Goal: Task Accomplishment & Management: Manage account settings

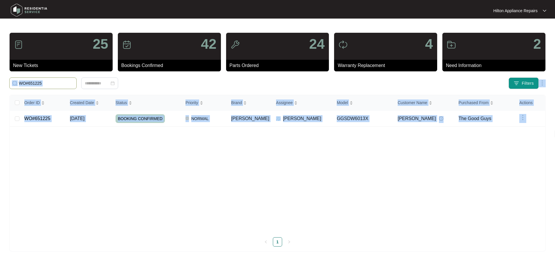
drag, startPoint x: 52, startPoint y: 86, endPoint x: 10, endPoint y: 83, distance: 42.5
click at [10, 83] on body "Hilton Appliance Repairs Hilton App... 25 New Tickets 42 Bookings Confirmed 24 …" at bounding box center [277, 134] width 555 height 268
click at [53, 84] on input "WO#651225" at bounding box center [46, 83] width 55 height 6
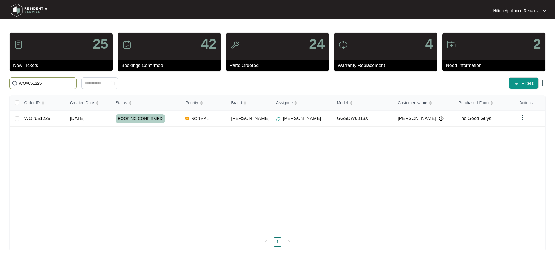
drag, startPoint x: 51, startPoint y: 84, endPoint x: 26, endPoint y: 83, distance: 25.3
click at [27, 84] on input "WO#651225" at bounding box center [46, 83] width 55 height 6
type input "W"
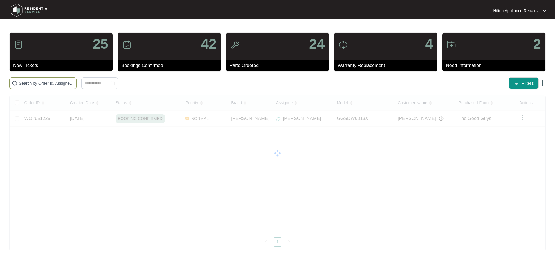
paste input "651338"
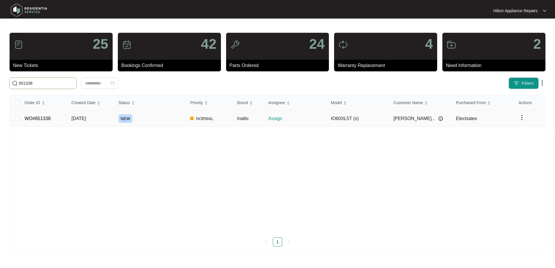
type input "651338"
click at [85, 118] on span "[DATE]" at bounding box center [78, 118] width 15 height 5
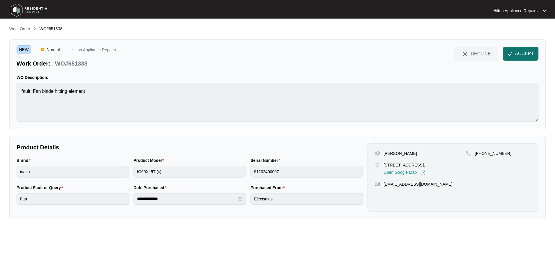
click at [519, 53] on span "ACCEPT" at bounding box center [524, 53] width 19 height 7
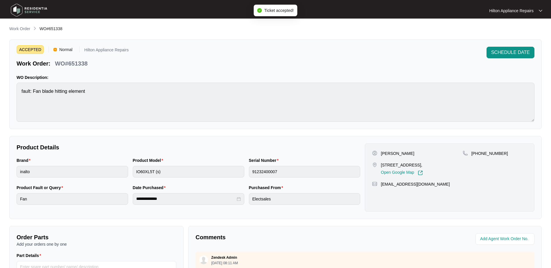
drag, startPoint x: 425, startPoint y: 165, endPoint x: 413, endPoint y: 165, distance: 12.2
click at [413, 165] on p "[STREET_ADDRESS]," at bounding box center [402, 165] width 42 height 6
copy p "Aveley"
click at [454, 170] on div "[STREET_ADDRESS], Open Google Map" at bounding box center [417, 168] width 90 height 13
drag, startPoint x: 423, startPoint y: 165, endPoint x: 380, endPoint y: 167, distance: 43.3
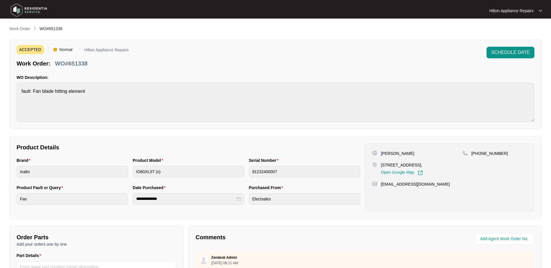
click at [380, 167] on div "[STREET_ADDRESS], Open Google Map" at bounding box center [417, 168] width 90 height 13
copy p "[STREET_ADDRESS],"
drag, startPoint x: 492, startPoint y: 154, endPoint x: 479, endPoint y: 155, distance: 12.6
click at [479, 155] on div "[PHONE_NUMBER]" at bounding box center [495, 154] width 64 height 6
copy p "466184160"
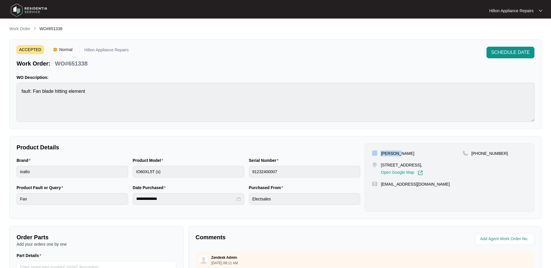
drag, startPoint x: 397, startPoint y: 154, endPoint x: 375, endPoint y: 154, distance: 21.5
click at [375, 154] on div "[PERSON_NAME]" at bounding box center [417, 154] width 90 height 6
copy div "[PERSON_NAME]"
drag, startPoint x: 412, startPoint y: 154, endPoint x: 397, endPoint y: 152, distance: 15.5
click at [397, 152] on div "[PERSON_NAME]" at bounding box center [417, 154] width 90 height 6
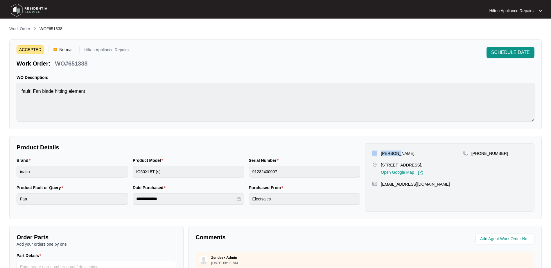
copy p "Burridge"
drag, startPoint x: 416, startPoint y: 188, endPoint x: 380, endPoint y: 187, distance: 36.3
click at [380, 187] on div "[EMAIL_ADDRESS][DOMAIN_NAME]" at bounding box center [449, 184] width 155 height 6
copy p "[EMAIL_ADDRESS][DOMAIN_NAME]"
click at [98, 166] on div "Brand inalto Product Model IO60XL5T (s) Serial Number 91232400007" at bounding box center [188, 170] width 348 height 27
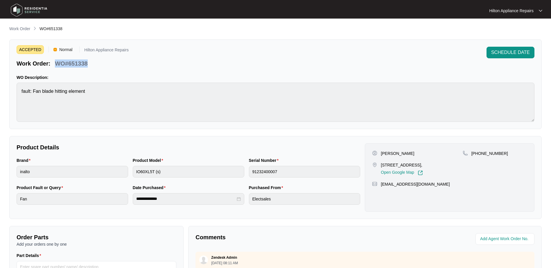
drag, startPoint x: 102, startPoint y: 64, endPoint x: 57, endPoint y: 65, distance: 44.4
click at [57, 65] on div "Work Order: WO#651338" at bounding box center [73, 62] width 112 height 10
copy p "WO#651338"
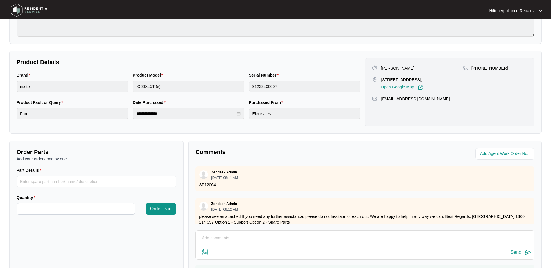
scroll to position [116, 0]
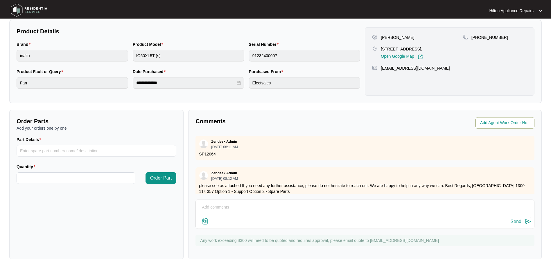
click at [488, 126] on input "string" at bounding box center [505, 123] width 51 height 7
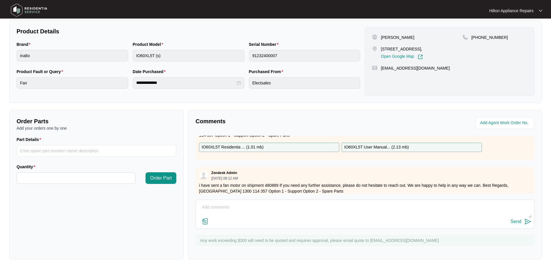
scroll to position [0, 0]
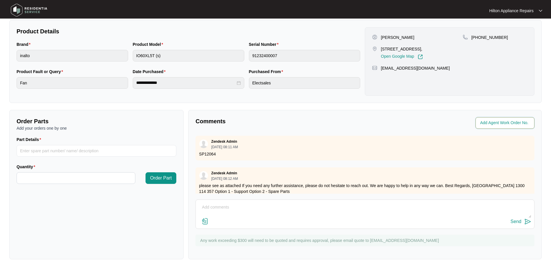
drag, startPoint x: 506, startPoint y: 121, endPoint x: 526, endPoint y: 120, distance: 19.5
click at [506, 121] on input "string" at bounding box center [505, 123] width 51 height 7
type input "42853"
click at [348, 124] on p "Comments" at bounding box center [277, 121] width 165 height 8
